Goal: Task Accomplishment & Management: Complete application form

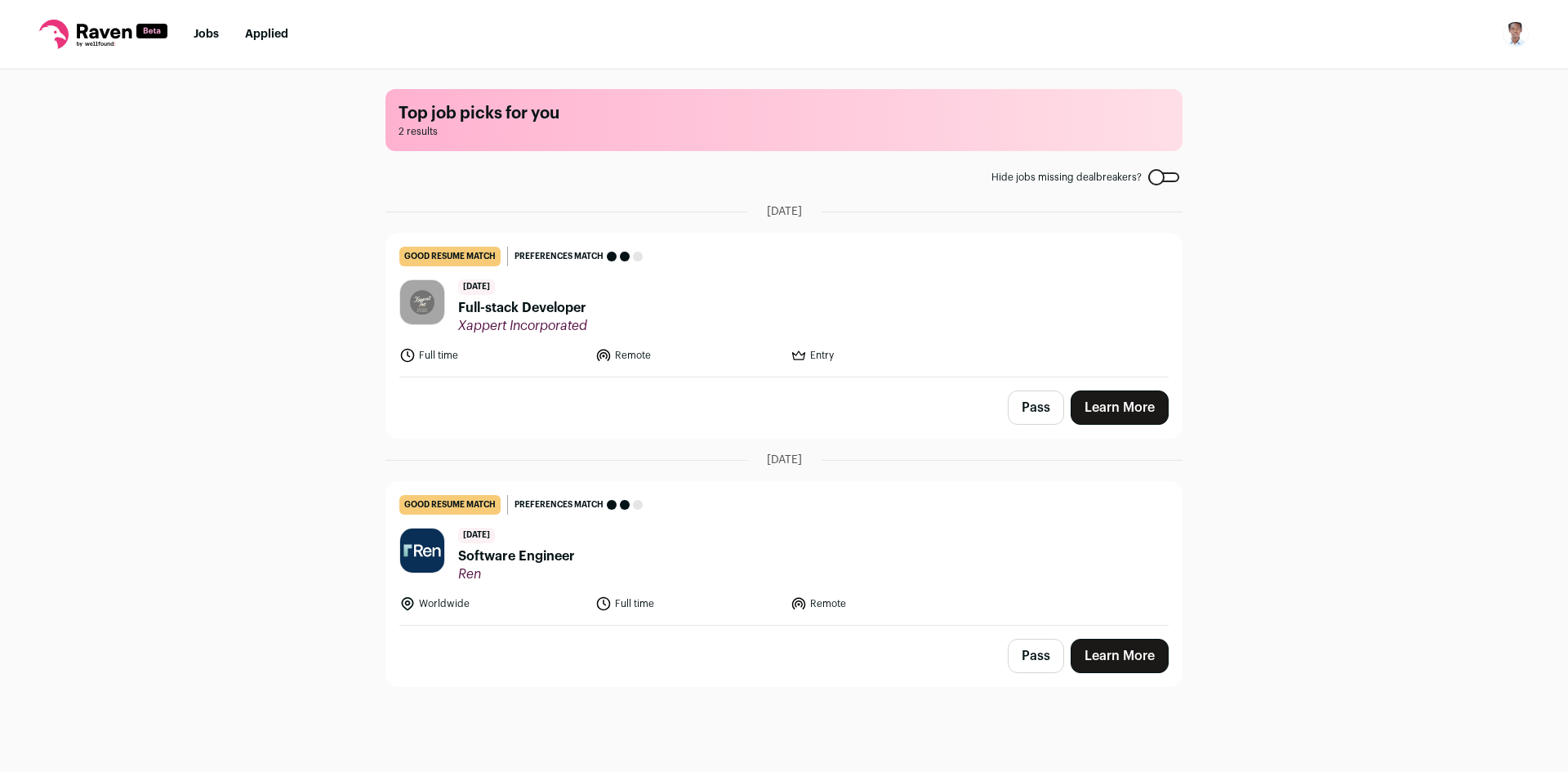
click at [1110, 395] on link "Learn More" at bounding box center [1119, 407] width 98 height 34
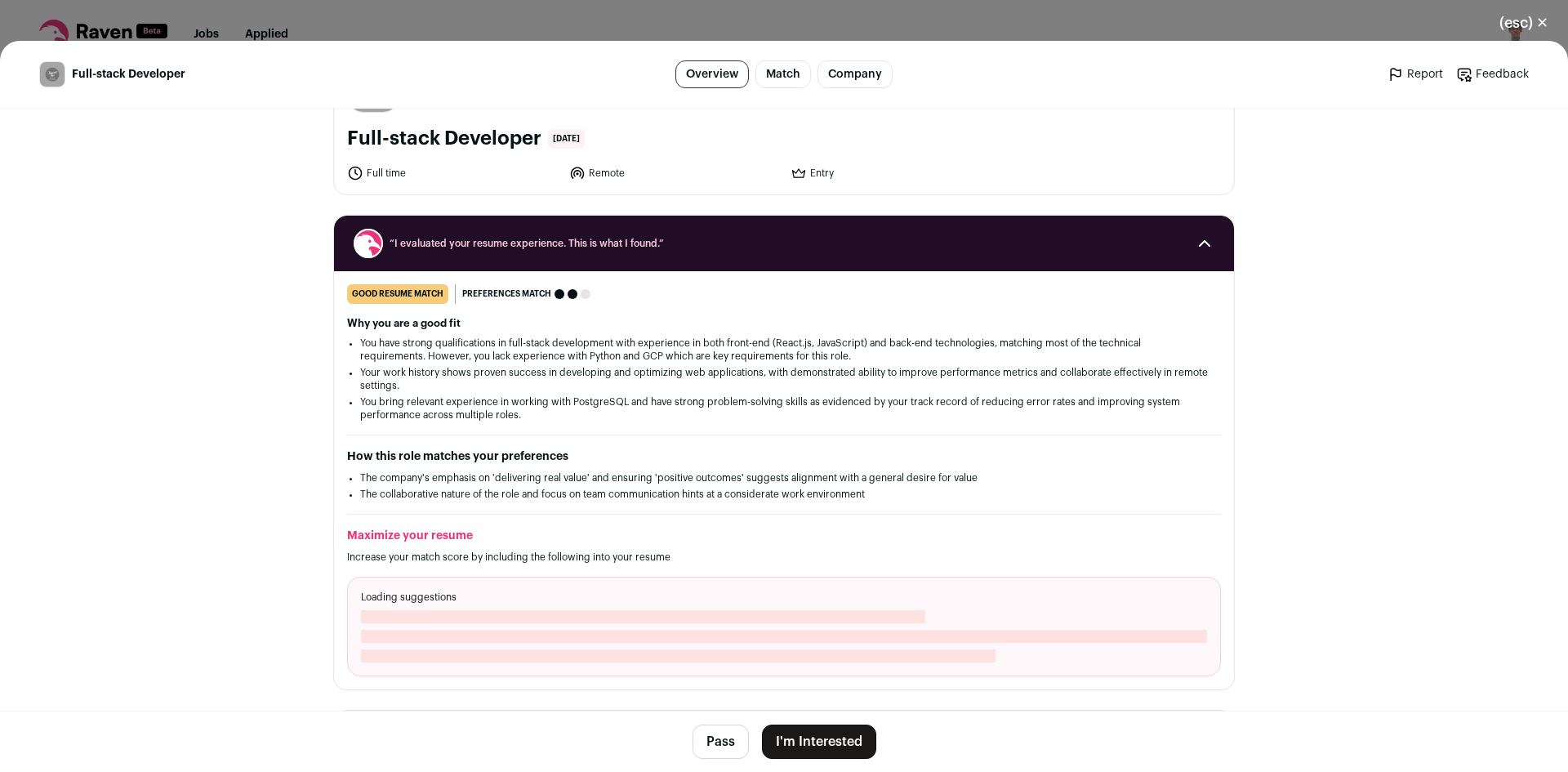
scroll to position [163, 0]
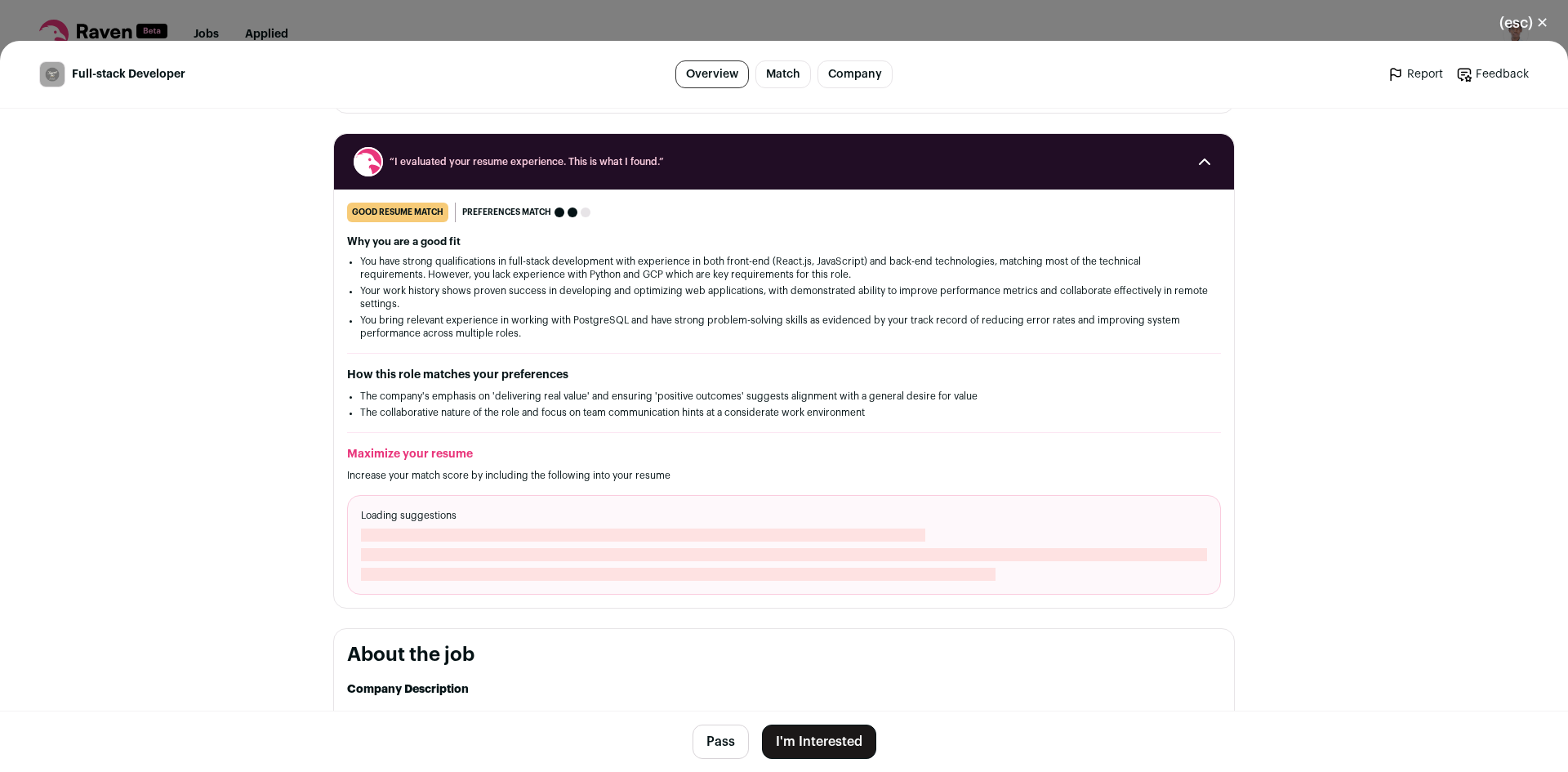
click at [844, 749] on button "I'm Interested" at bounding box center [819, 742] width 114 height 34
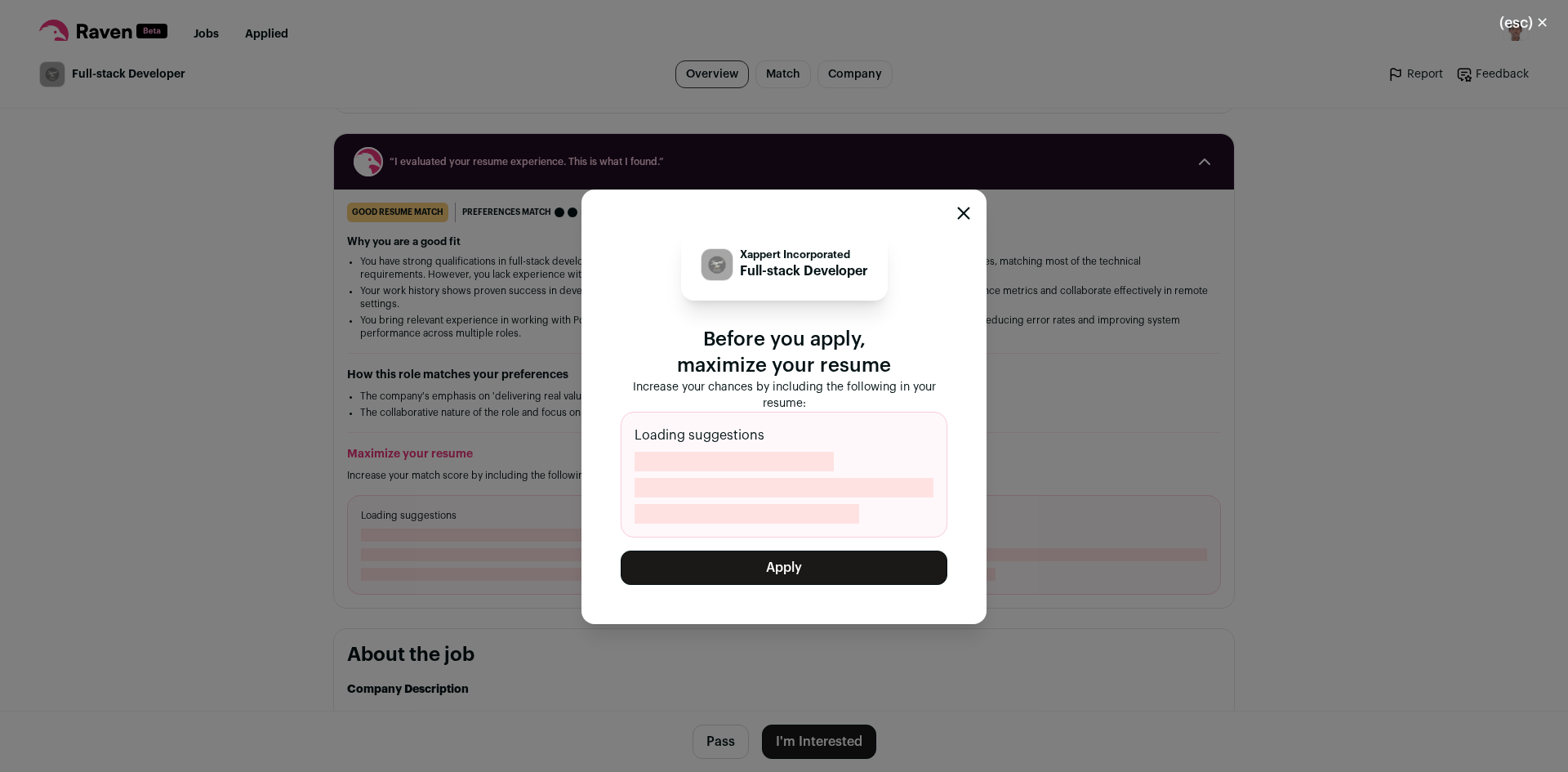
click at [842, 574] on button "Apply" at bounding box center [784, 568] width 327 height 34
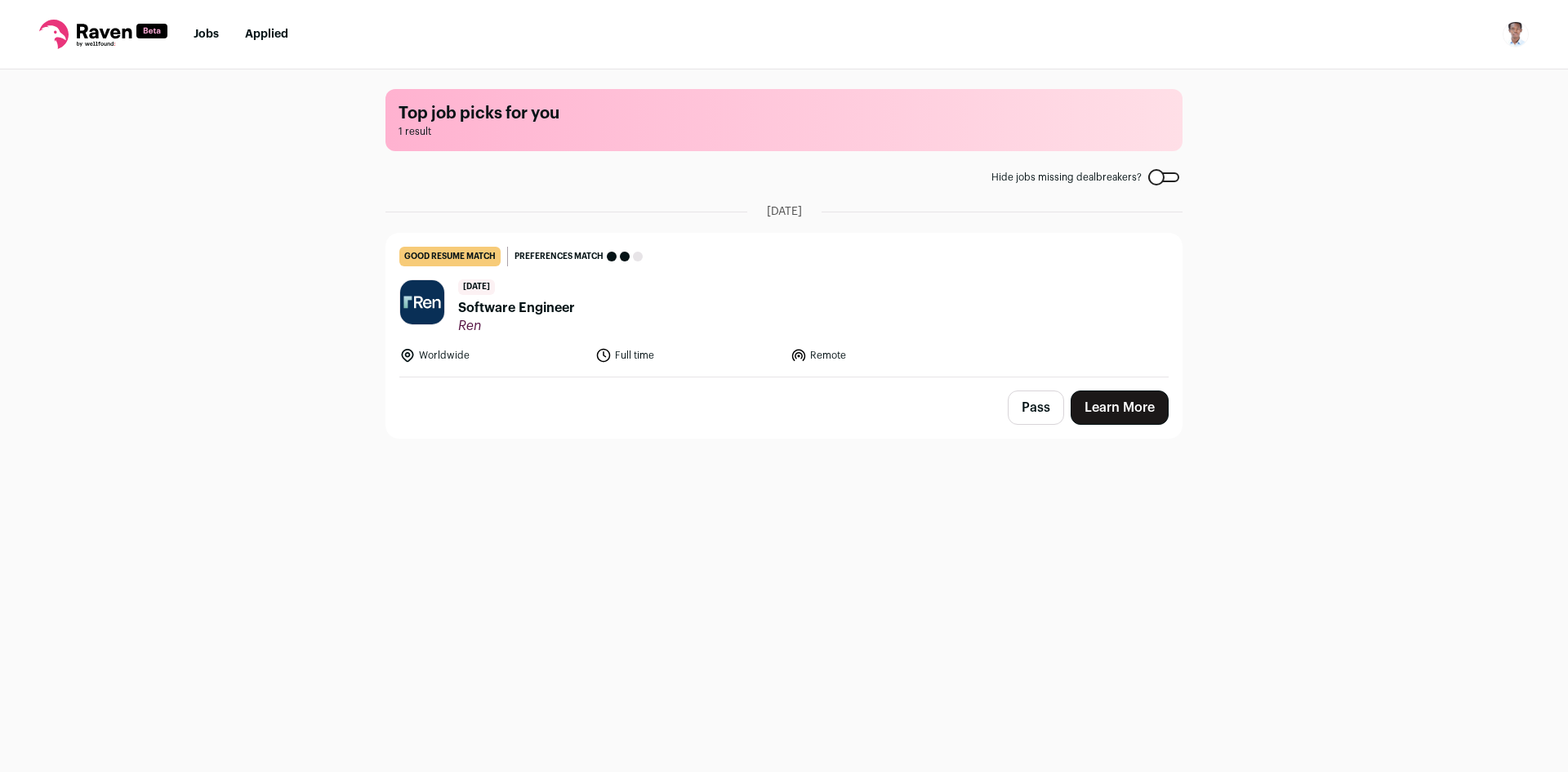
click at [1105, 401] on link "Learn More" at bounding box center [1119, 407] width 98 height 34
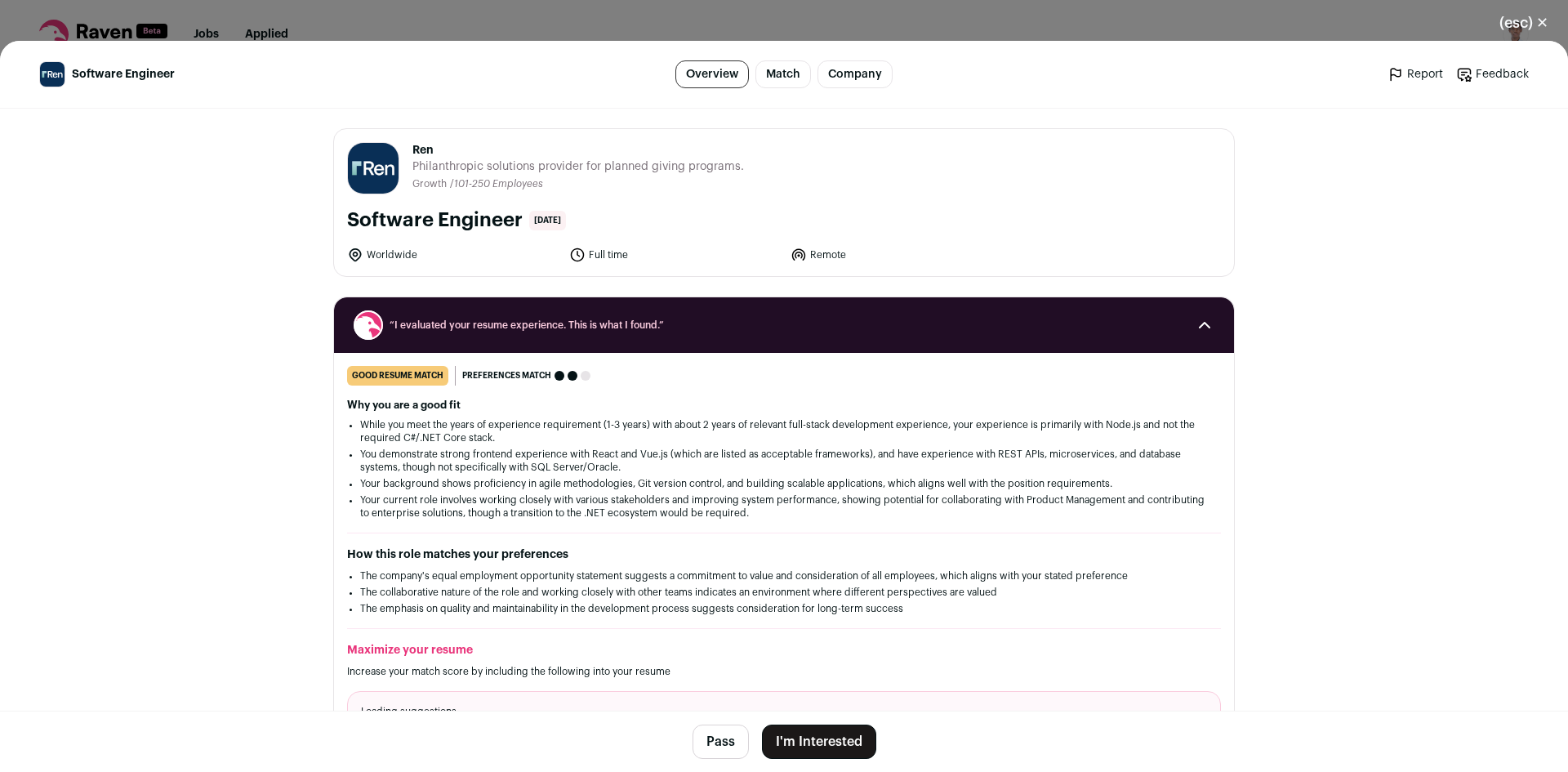
click at [805, 743] on button "I'm Interested" at bounding box center [819, 742] width 114 height 34
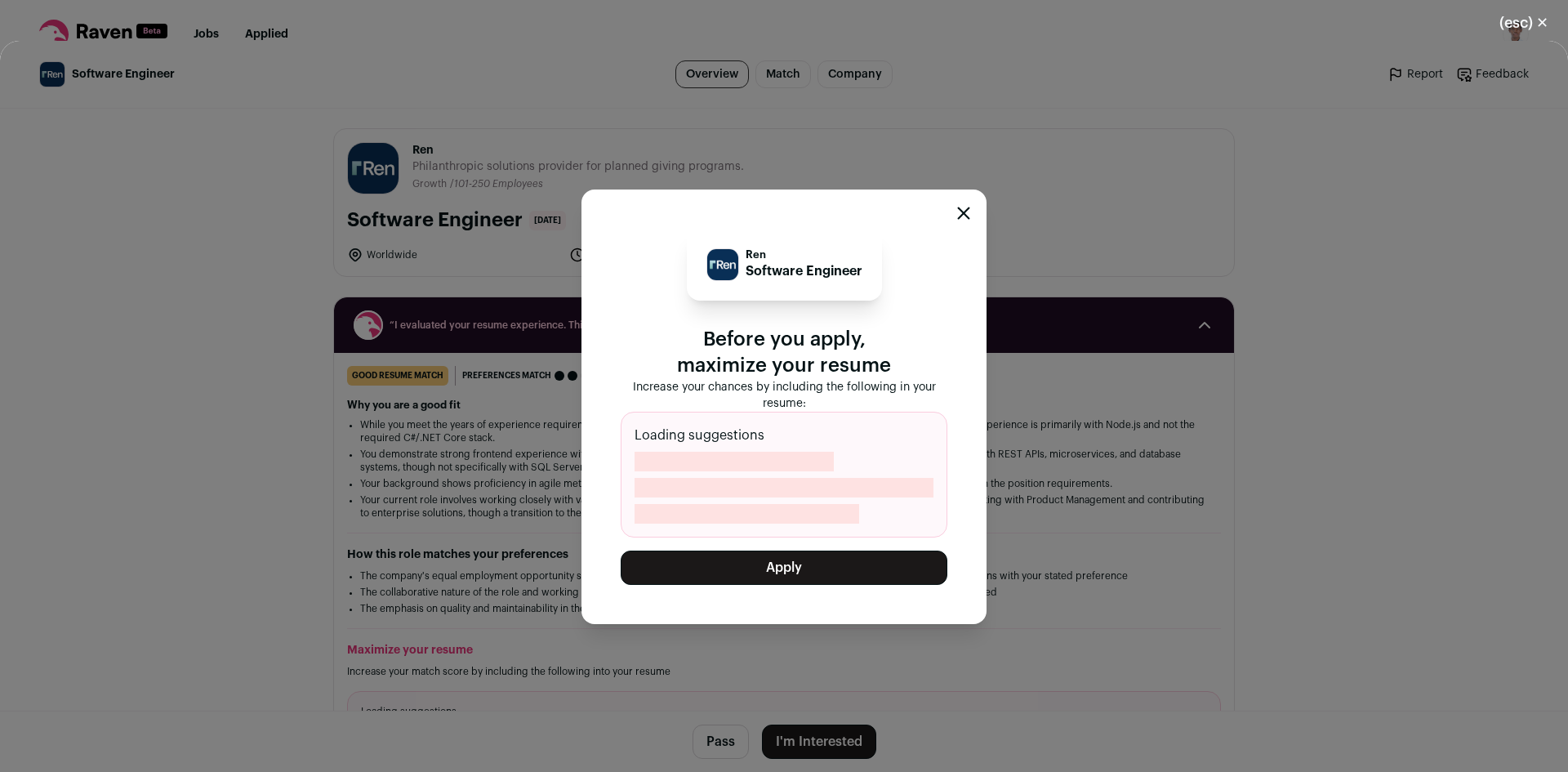
click at [813, 575] on button "Apply" at bounding box center [784, 568] width 327 height 34
